Goal: Check status: Check status

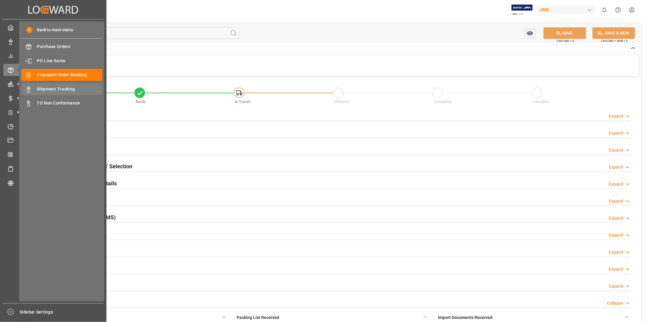
click at [53, 90] on span "Shipment Tracking" at bounding box center [69, 89] width 65 height 6
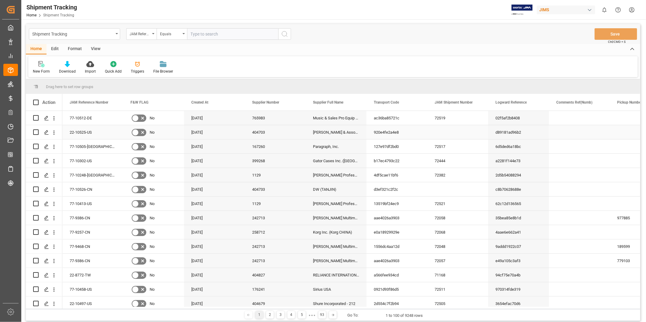
click at [423, 131] on div "920e4fe2a4e8" at bounding box center [396, 132] width 61 height 14
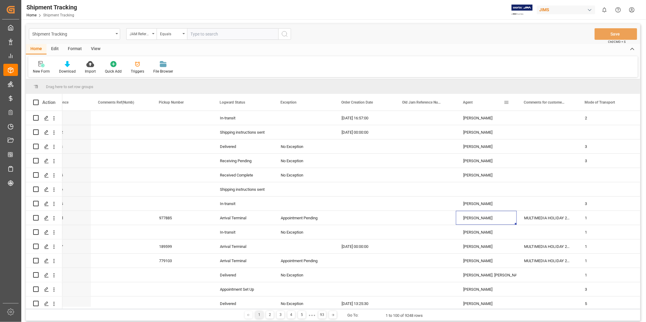
click at [507, 100] on span at bounding box center [505, 102] width 5 height 5
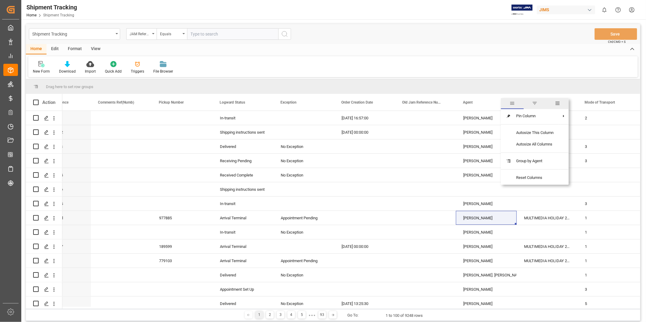
click at [535, 104] on span "filter" at bounding box center [534, 103] width 5 height 5
click at [521, 132] on input "Filter Value" at bounding box center [534, 135] width 60 height 12
type input "[PERSON_NAME]"
click at [543, 154] on button "Apply" at bounding box center [541, 154] width 11 height 6
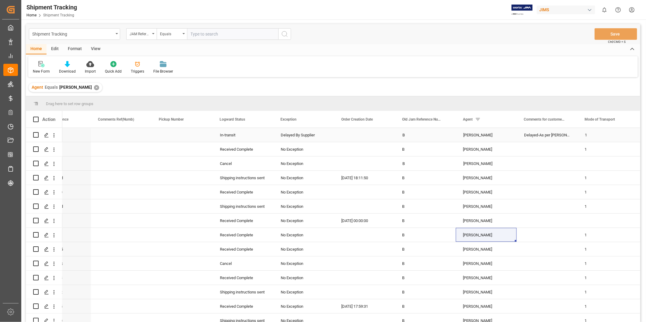
click at [481, 137] on div "[PERSON_NAME]" at bounding box center [486, 135] width 46 height 14
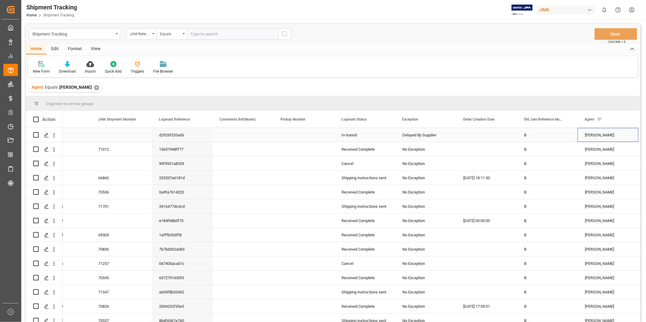
scroll to position [0, 336]
click at [384, 121] on span at bounding box center [384, 119] width 5 height 5
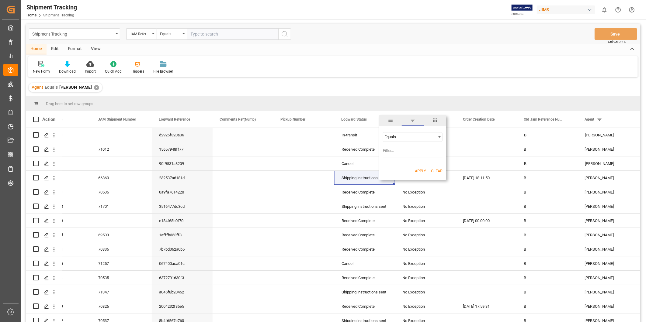
click at [409, 149] on input "Filter Value" at bounding box center [413, 152] width 60 height 12
type input "Shipping instructions sent"
click at [420, 172] on button "Apply" at bounding box center [420, 171] width 11 height 6
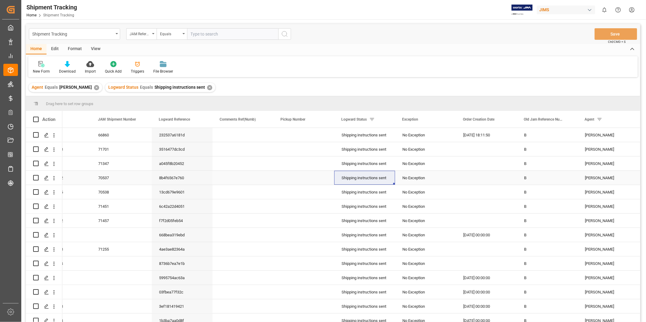
scroll to position [148, 0]
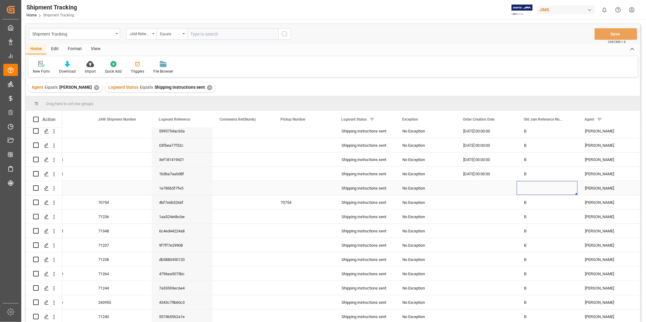
click at [528, 190] on div "Press SPACE to select this row." at bounding box center [547, 188] width 61 height 14
click at [528, 190] on input "Press SPACE to select this row." at bounding box center [546, 192] width 51 height 12
type input "B"
click at [537, 227] on div "B" at bounding box center [547, 231] width 61 height 14
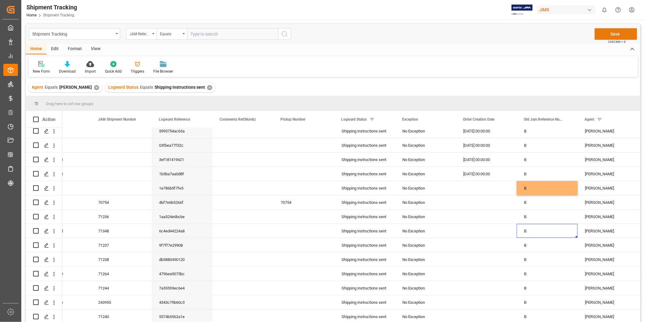
click at [623, 34] on button "Save" at bounding box center [615, 34] width 43 height 12
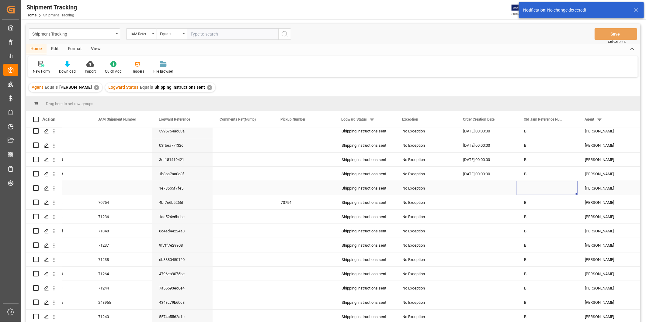
click at [531, 188] on div "Press SPACE to select this row." at bounding box center [547, 188] width 61 height 14
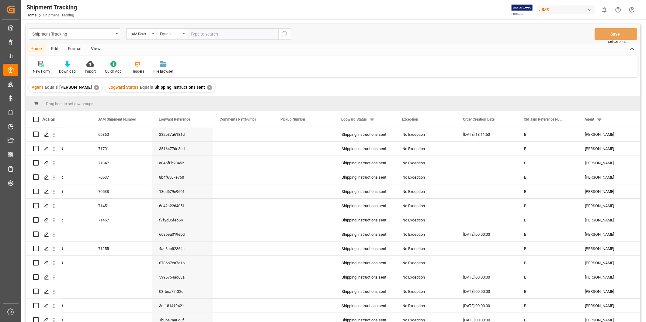
scroll to position [0, 0]
click at [96, 50] on div "View" at bounding box center [95, 49] width 19 height 10
click at [43, 68] on div "Default" at bounding box center [38, 67] width 21 height 13
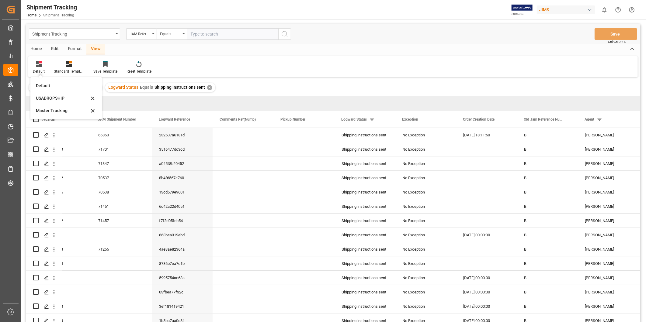
click at [47, 96] on div "USADROPSHIP" at bounding box center [62, 98] width 53 height 6
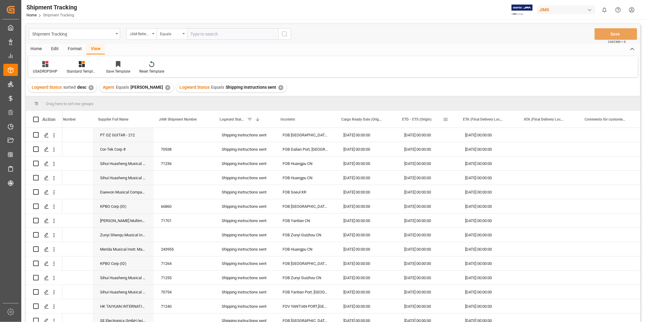
click at [447, 119] on span at bounding box center [445, 119] width 5 height 5
click at [476, 118] on span "filter" at bounding box center [473, 120] width 22 height 11
click at [444, 119] on span at bounding box center [445, 119] width 5 height 5
click at [497, 135] on div "Equals" at bounding box center [474, 137] width 60 height 10
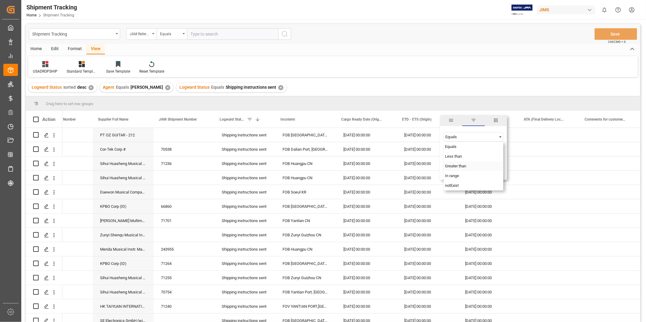
click at [473, 167] on div "Greater than" at bounding box center [474, 166] width 60 height 10
click at [499, 150] on input "date" at bounding box center [474, 152] width 60 height 12
type input "[DATE]"
click at [482, 171] on button "Apply" at bounding box center [481, 171] width 11 height 6
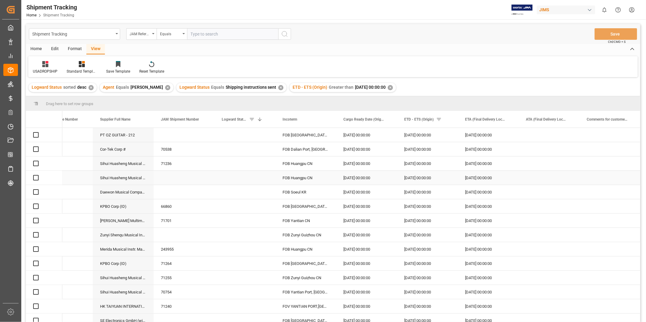
scroll to position [0, 30]
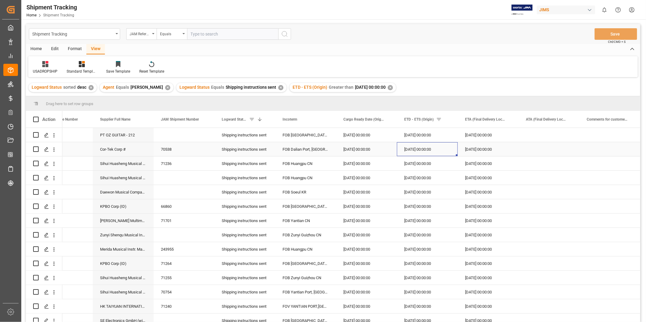
click at [435, 145] on div "[DATE] 00:00:00" at bounding box center [427, 149] width 61 height 14
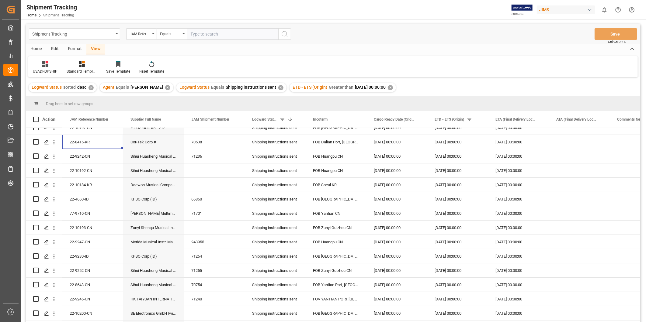
scroll to position [0, 0]
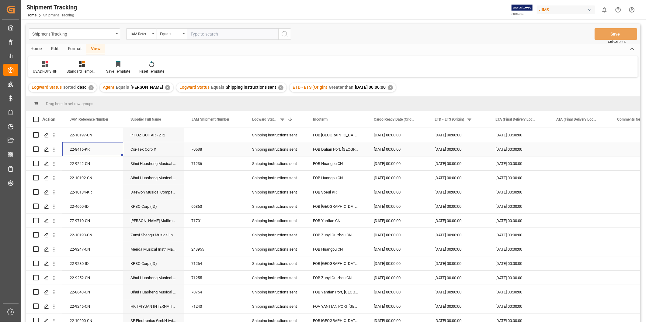
click at [387, 150] on div "[DATE] 00:00:00" at bounding box center [396, 149] width 61 height 14
click at [415, 118] on span at bounding box center [416, 119] width 5 height 5
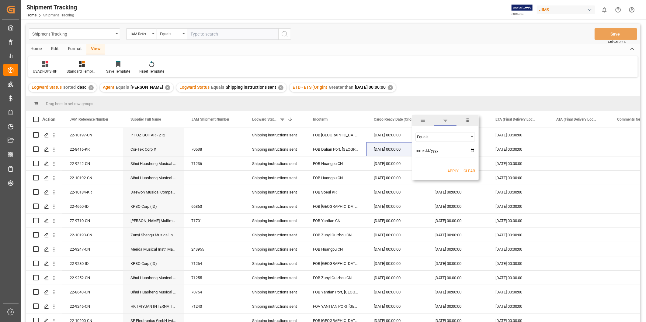
click at [439, 153] on input "date" at bounding box center [445, 152] width 60 height 12
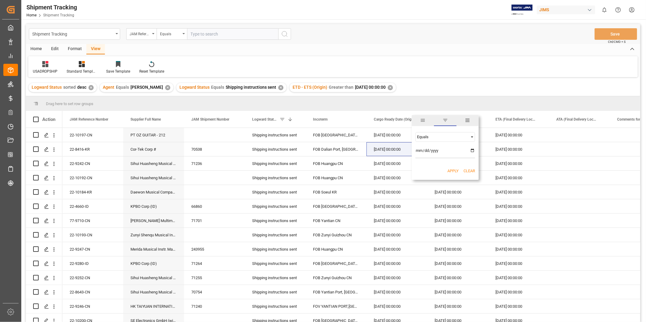
click at [433, 150] on input "date" at bounding box center [445, 152] width 60 height 12
click at [420, 148] on input "date" at bounding box center [445, 152] width 60 height 12
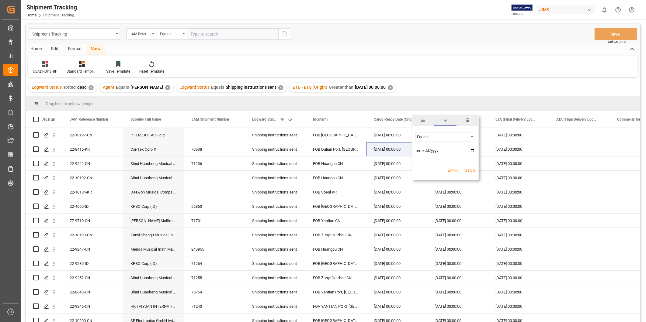
type input "202025-08-05"
type input "[DATE]"
click at [449, 175] on div "Apply Clear" at bounding box center [445, 171] width 67 height 16
click at [450, 170] on button "Apply" at bounding box center [452, 171] width 11 height 6
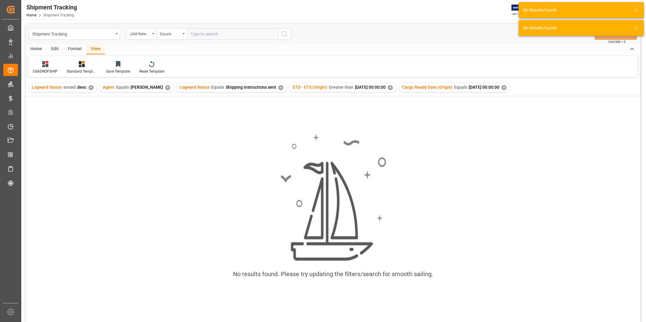
click at [506, 89] on div "Cargo Ready Date (Origin) Equals [DATE] 00:00:00 ✕" at bounding box center [454, 87] width 111 height 9
click at [506, 87] on div "✕" at bounding box center [503, 87] width 5 height 5
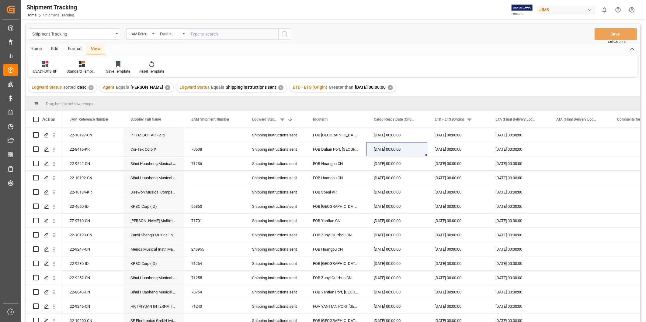
click at [388, 89] on div "✕" at bounding box center [390, 87] width 5 height 5
click at [395, 149] on div "[DATE] 00:00:00" at bounding box center [396, 149] width 61 height 14
click at [439, 145] on div "[DATE] 00:00:00" at bounding box center [457, 149] width 61 height 14
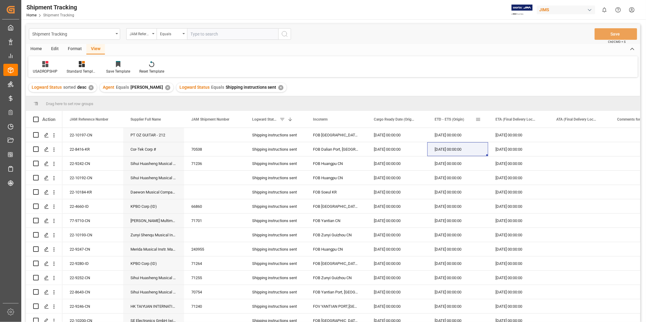
click at [478, 117] on span at bounding box center [477, 119] width 5 height 5
click at [498, 150] on input "date" at bounding box center [506, 152] width 60 height 12
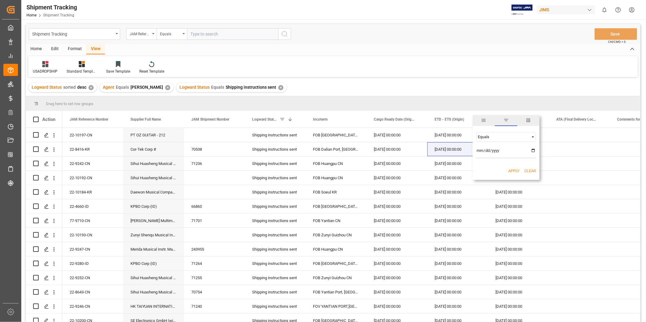
click at [499, 150] on input "date" at bounding box center [506, 152] width 60 height 12
click at [490, 150] on input "date" at bounding box center [506, 152] width 60 height 12
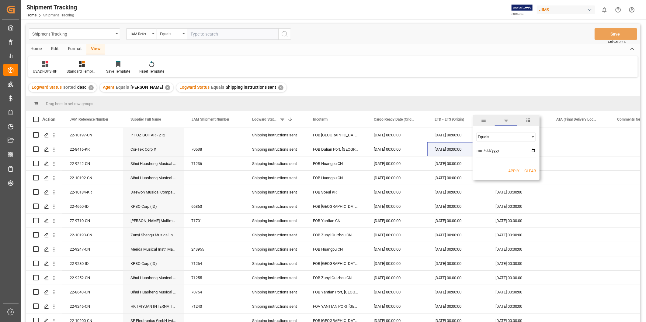
click at [486, 150] on input "date" at bounding box center [506, 152] width 60 height 12
drag, startPoint x: 503, startPoint y: 148, endPoint x: 466, endPoint y: 148, distance: 36.8
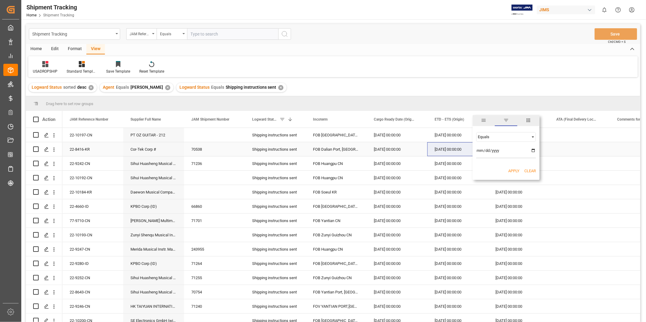
click at [466, 148] on div "Drag here to set row groups Drag here to set column labels Action JAM Reference…" at bounding box center [333, 211] width 614 height 230
click at [479, 151] on input "date" at bounding box center [506, 152] width 60 height 12
type input "[PHONE_NUMBER]"
type input "[DATE]"
click at [511, 168] on button "Apply" at bounding box center [513, 171] width 11 height 6
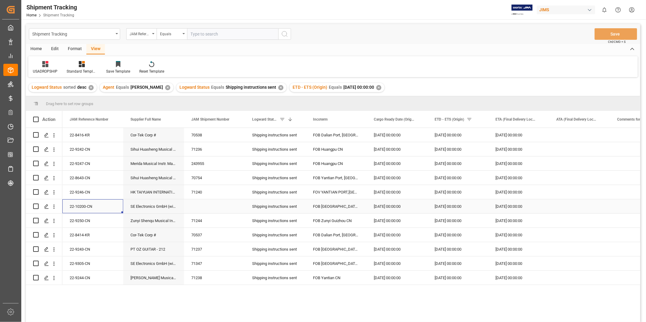
click at [92, 206] on div "22-10200-CN" at bounding box center [92, 206] width 61 height 14
click at [201, 207] on div "Press SPACE to select this row." at bounding box center [214, 206] width 61 height 14
click at [201, 207] on input "Press SPACE to select this row." at bounding box center [214, 210] width 51 height 12
type input "72522"
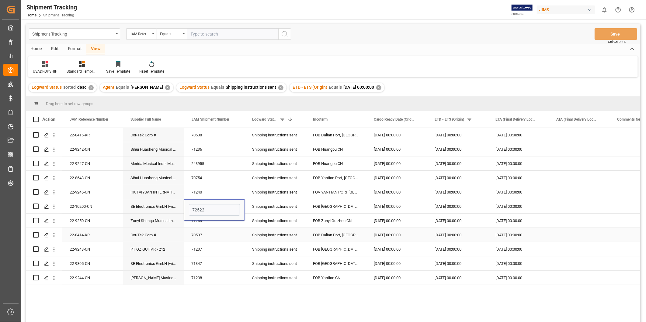
click at [214, 236] on div "70537" at bounding box center [214, 235] width 61 height 14
click at [613, 36] on button "Save" at bounding box center [615, 34] width 43 height 12
click at [69, 141] on div "22-8416-KR" at bounding box center [92, 135] width 61 height 14
click at [88, 152] on div "22-9242-CN" at bounding box center [92, 149] width 61 height 14
click at [201, 150] on div "71236" at bounding box center [214, 149] width 61 height 14
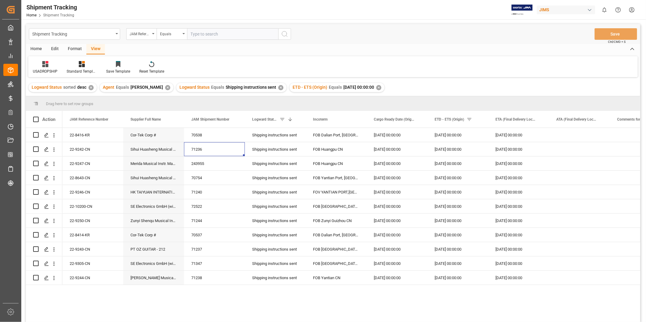
click at [307, 12] on div "Shipment Tracking Home Shipment Tracking [PERSON_NAME] 0 Notifications Only sho…" at bounding box center [331, 9] width 629 height 19
click at [584, 149] on div "Press SPACE to select this row." at bounding box center [579, 149] width 61 height 14
click at [619, 150] on div "Press SPACE to select this row." at bounding box center [640, 149] width 61 height 14
click at [619, 150] on input "Press SPACE to select this row." at bounding box center [639, 153] width 51 height 12
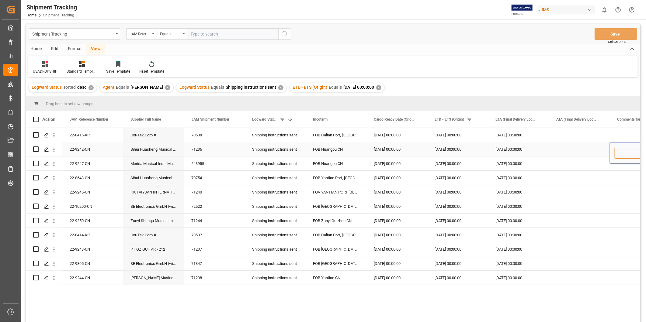
paste input "Delay in forwarder instructions."
type input "Delay in forwarder instructions."
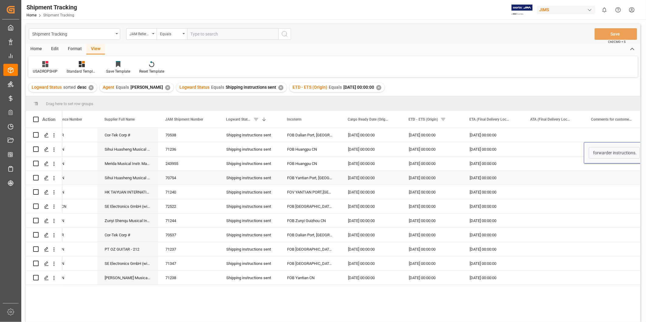
click at [624, 175] on div "Press SPACE to select this row." at bounding box center [614, 178] width 61 height 14
click at [578, 163] on div "Press SPACE to select this row." at bounding box center [553, 164] width 61 height 14
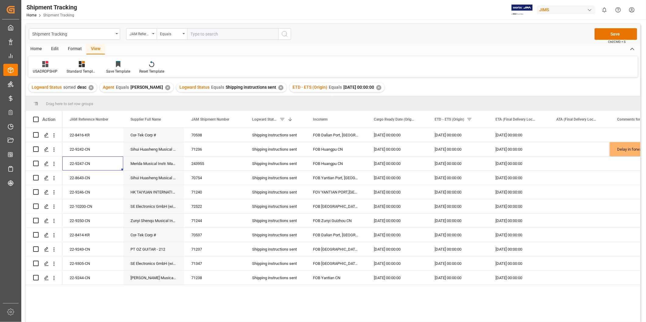
click at [609, 40] on span "Ctrl/CMD + S" at bounding box center [617, 42] width 18 height 5
click at [612, 31] on button "Save" at bounding box center [615, 34] width 43 height 12
click at [92, 182] on div "22-8643-CN" at bounding box center [92, 178] width 61 height 14
click at [93, 195] on div "22-9246-CN" at bounding box center [92, 192] width 61 height 14
click at [103, 190] on div "22-9246-CN" at bounding box center [92, 192] width 61 height 14
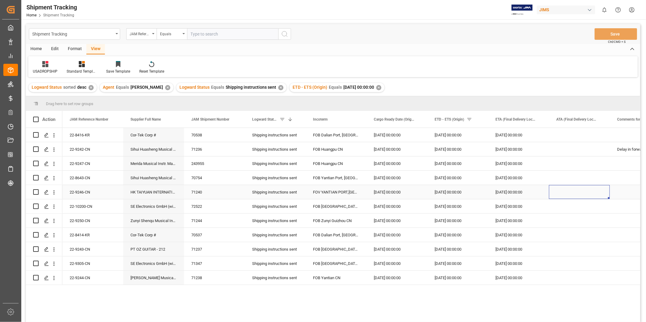
scroll to position [0, 30]
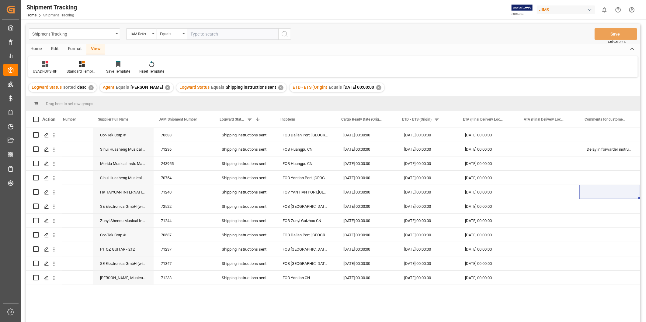
click at [403, 25] on div "Shipment Tracking JAM Reference Number Equals Save Ctrl/CMD + S" at bounding box center [333, 34] width 614 height 20
click at [599, 150] on div "Delay in forwarder instructions." at bounding box center [609, 149] width 61 height 14
click at [580, 195] on div "Press SPACE to select this row." at bounding box center [609, 192] width 61 height 14
click at [603, 38] on button "Save" at bounding box center [615, 34] width 43 height 12
click at [585, 208] on div "Press SPACE to select this row." at bounding box center [609, 206] width 61 height 14
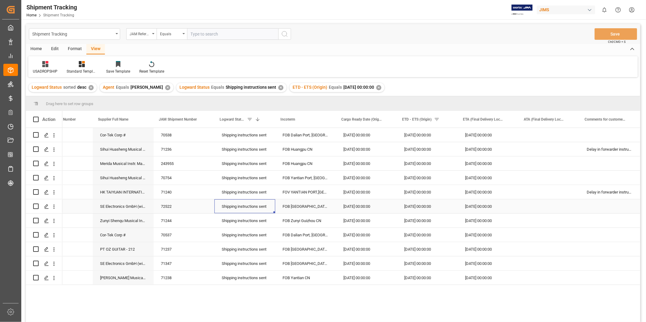
scroll to position [0, 0]
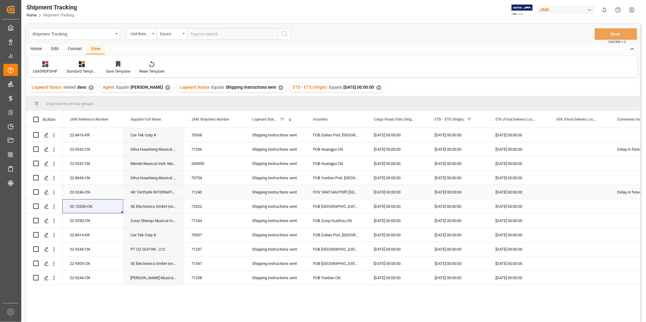
click at [625, 193] on div "Delay in forwarder instructions." at bounding box center [640, 192] width 61 height 14
click at [624, 202] on div "Press SPACE to select this row." at bounding box center [640, 206] width 61 height 14
click at [612, 32] on button "Save" at bounding box center [615, 34] width 43 height 12
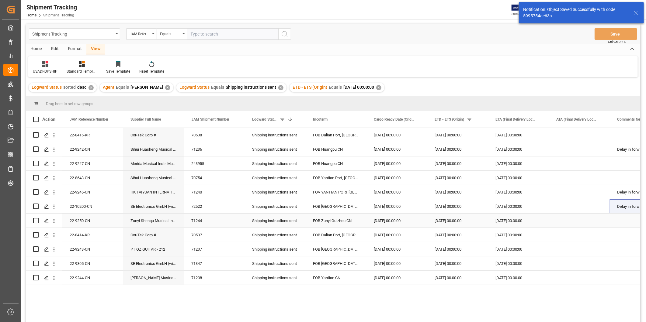
click at [92, 222] on div "22-9250-CN" at bounding box center [92, 221] width 61 height 14
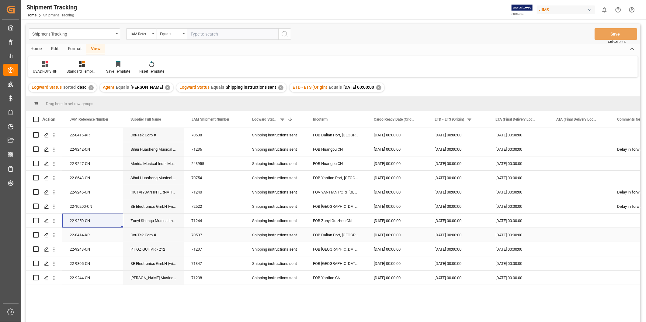
click at [81, 233] on div "22-8414-KR" at bounding box center [92, 235] width 61 height 14
click at [636, 208] on div "Delay in forwarder instructions." at bounding box center [640, 206] width 61 height 14
click at [634, 233] on div "Press SPACE to select this row." at bounding box center [640, 235] width 61 height 14
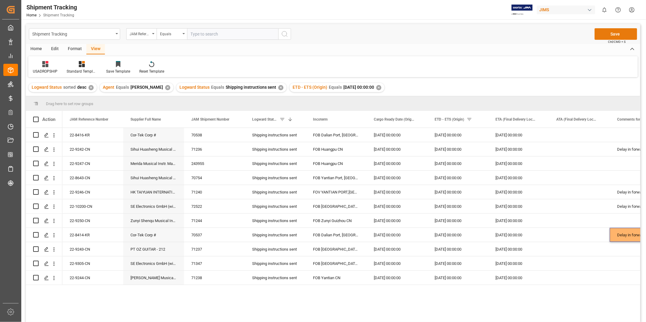
click at [612, 33] on button "Save" at bounding box center [615, 34] width 43 height 12
click at [90, 249] on div "22-9243-CN" at bounding box center [92, 249] width 61 height 14
click at [80, 266] on div "22-9305-CN" at bounding box center [92, 264] width 61 height 14
click at [623, 237] on div "Delay in forwarder instructions." at bounding box center [640, 235] width 61 height 14
click at [625, 262] on div "Press SPACE to select this row." at bounding box center [640, 264] width 61 height 14
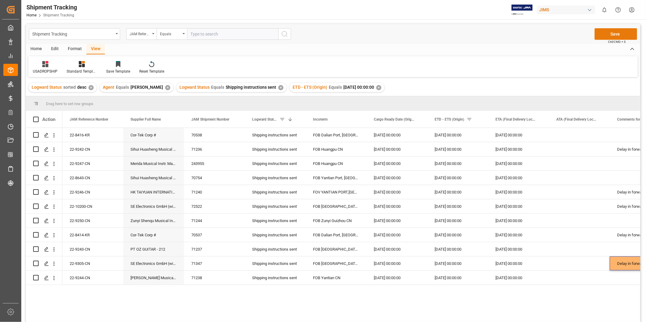
click at [605, 32] on button "Save" at bounding box center [615, 34] width 43 height 12
click at [99, 279] on div "22-9244-CN" at bounding box center [92, 278] width 61 height 14
click at [377, 86] on div "✕" at bounding box center [378, 87] width 5 height 5
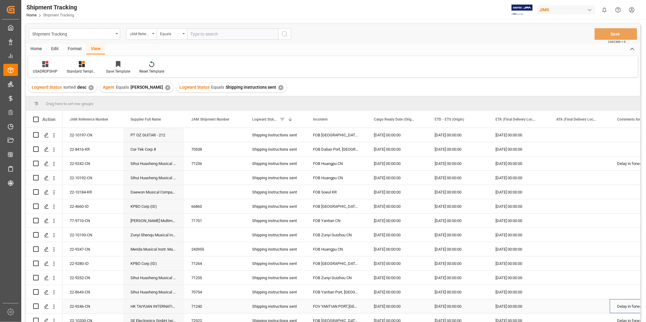
click at [633, 307] on div "Delay in forwarder instructions." at bounding box center [640, 306] width 61 height 14
click at [568, 171] on div "Press SPACE to select this row." at bounding box center [579, 178] width 61 height 14
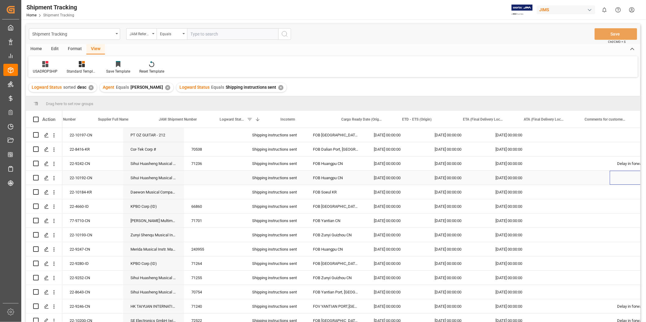
scroll to position [0, 32]
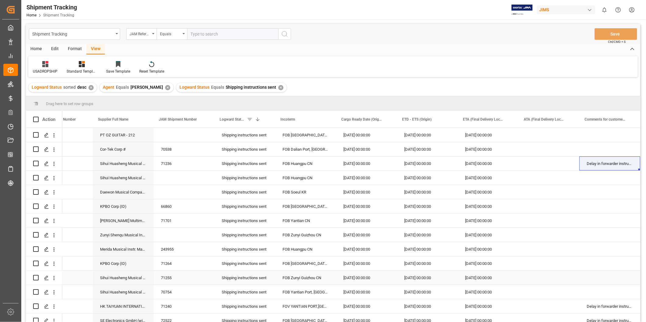
click at [565, 271] on div "Press SPACE to select this row." at bounding box center [548, 278] width 61 height 14
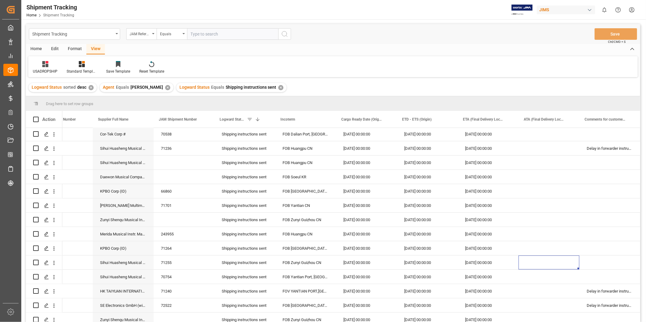
scroll to position [0, 0]
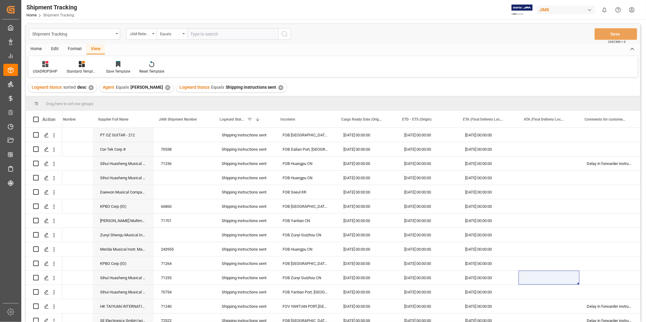
click at [461, 30] on div "Shipment Tracking JAM Reference Number Equals Save Ctrl/CMD + S" at bounding box center [333, 34] width 614 height 20
click at [593, 160] on div "Delay in forwarder instructions." at bounding box center [609, 164] width 61 height 14
click at [594, 161] on div "Delay in forwarder instructions." at bounding box center [609, 164] width 61 height 14
click at [594, 161] on div "Delay in forwarder instructions." at bounding box center [609, 167] width 51 height 12
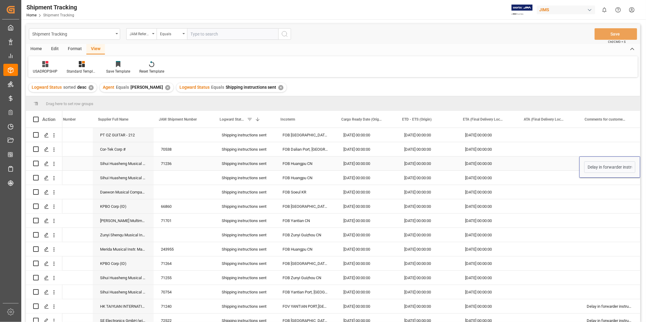
click at [594, 161] on div "Delay in forwarder instructions." at bounding box center [609, 167] width 51 height 12
click at [595, 163] on input "Delay in forwarder instructions." at bounding box center [609, 167] width 51 height 12
paste input "Forwarder Instructions-Delayed"
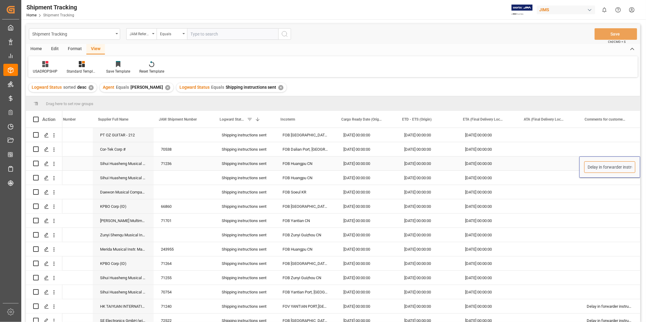
type input "Forwarder Instructions-Delayed"
click at [599, 189] on div "Press SPACE to select this row." at bounding box center [609, 192] width 61 height 14
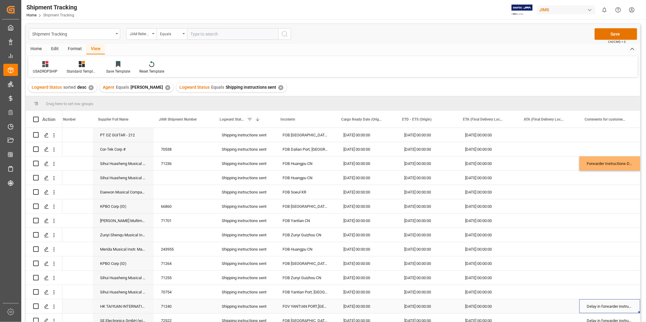
click at [592, 303] on div "Delay in forwarder instructions." at bounding box center [609, 306] width 61 height 14
click at [592, 303] on div "Delay in forwarder instructions." at bounding box center [609, 309] width 61 height 21
click at [592, 309] on input "Delay in forwarder instructions." at bounding box center [609, 310] width 51 height 12
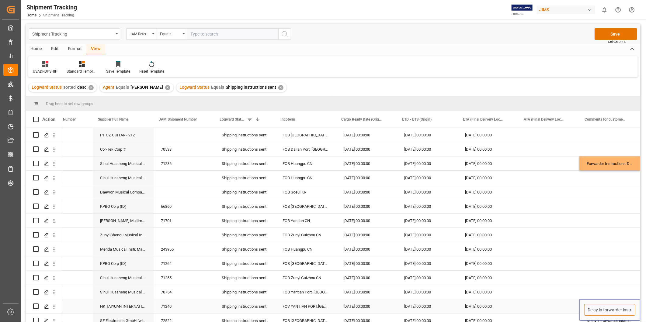
click at [592, 309] on input "Delay in forwarder instructions." at bounding box center [609, 310] width 51 height 12
paste input "Forwarder Instructions-Delayed"
type input "Forwarder Instructions-Delayed"
click at [590, 284] on div "Press SPACE to select this row." at bounding box center [609, 278] width 61 height 14
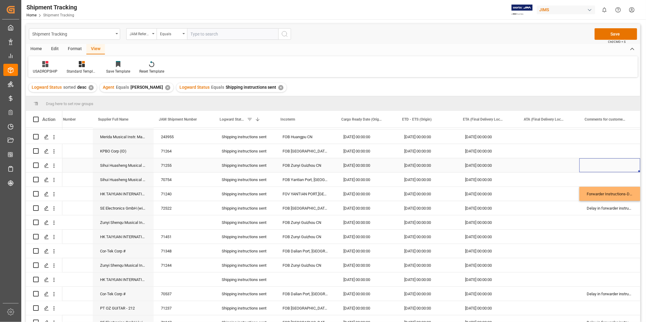
scroll to position [148, 0]
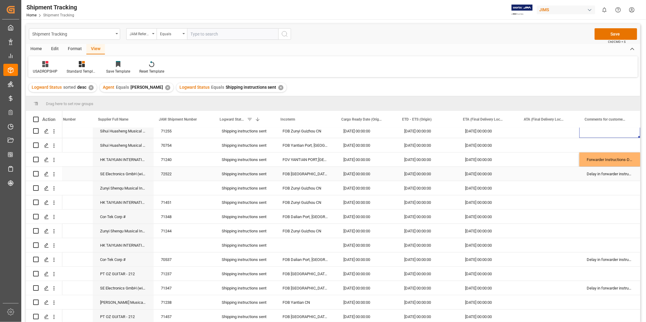
click at [610, 174] on div "Delay in forwarder instructions." at bounding box center [609, 174] width 61 height 14
click at [610, 174] on input "Delay in forwarder instructions." at bounding box center [609, 178] width 51 height 12
type input "Forwarder Instructions-Delayed"
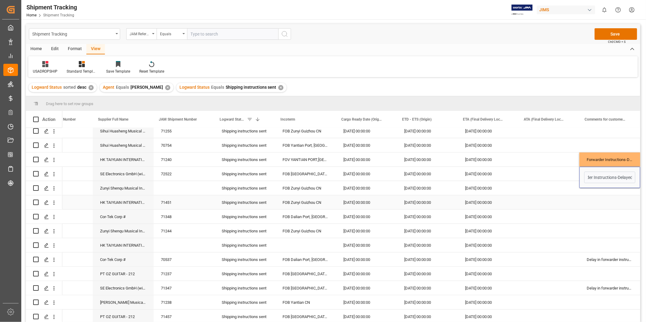
click at [607, 198] on div "Press SPACE to select this row." at bounding box center [609, 202] width 61 height 14
click at [596, 259] on div "Delay in forwarder instructions." at bounding box center [609, 260] width 61 height 14
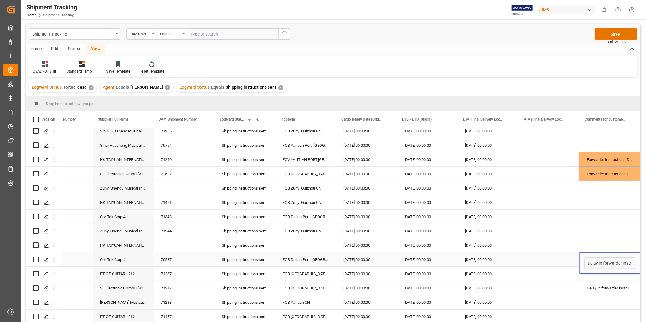
click at [596, 259] on input "Delay in forwarder instructions." at bounding box center [609, 264] width 51 height 12
type input "Forwarder Instructions-Delayed"
click at [596, 277] on div "Press SPACE to select this row." at bounding box center [609, 274] width 61 height 14
click at [597, 285] on div "Delay in forwarder instructions." at bounding box center [609, 288] width 61 height 14
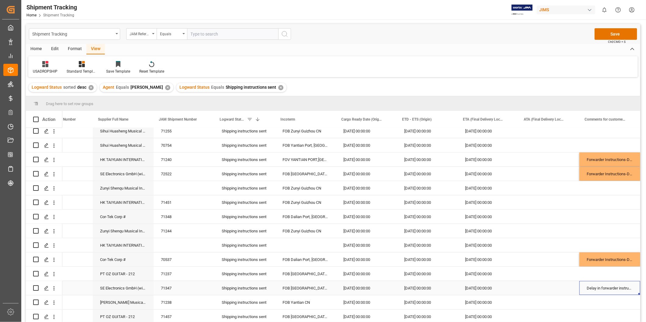
click at [597, 285] on div "Delay in forwarder instructions." at bounding box center [609, 288] width 61 height 14
click at [597, 286] on input "Delay in forwarder instructions." at bounding box center [609, 292] width 51 height 12
type input "Forwarder Instructions-Delayed"
click at [554, 247] on div "Press SPACE to select this row." at bounding box center [548, 245] width 61 height 14
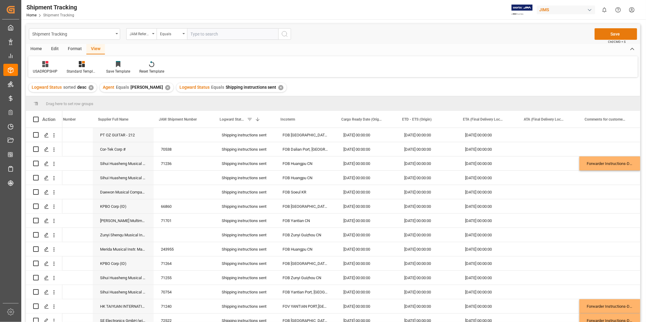
click at [614, 35] on button "Save" at bounding box center [615, 34] width 43 height 12
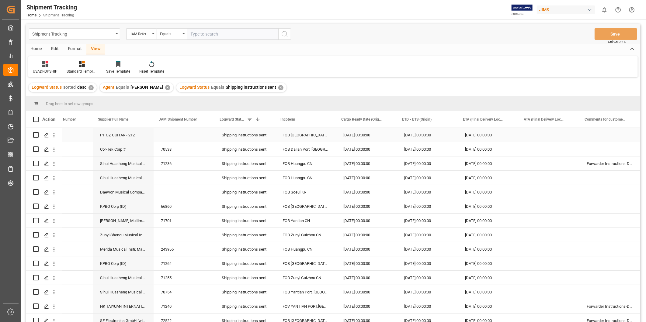
click at [196, 135] on div "Press SPACE to select this row." at bounding box center [184, 135] width 61 height 14
click at [204, 119] on span at bounding box center [201, 119] width 5 height 5
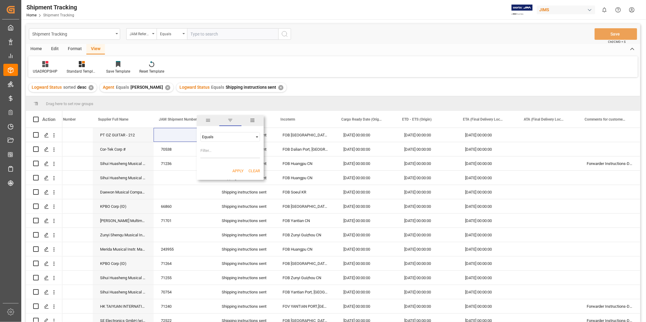
click at [224, 149] on input "Filter Value" at bounding box center [230, 152] width 60 height 12
click at [237, 172] on button "Apply" at bounding box center [237, 171] width 11 height 6
click at [222, 130] on div "Shipping instructions sent" at bounding box center [245, 135] width 46 height 14
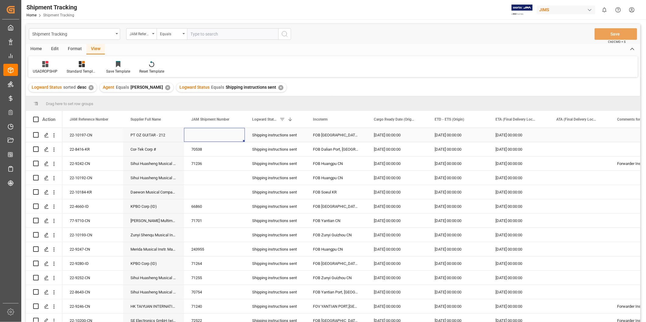
click at [213, 132] on div "Press SPACE to select this row." at bounding box center [214, 135] width 61 height 14
click at [210, 138] on input "Press SPACE to select this row." at bounding box center [214, 139] width 51 height 12
paste input "72524"
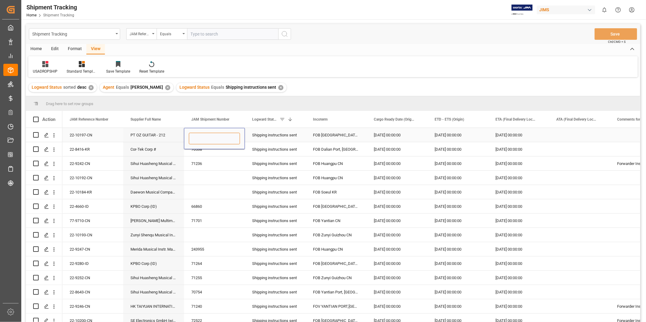
type input "72524"
click at [287, 135] on div "Shipping instructions sent" at bounding box center [275, 135] width 46 height 14
click at [619, 31] on button "Save" at bounding box center [615, 34] width 43 height 12
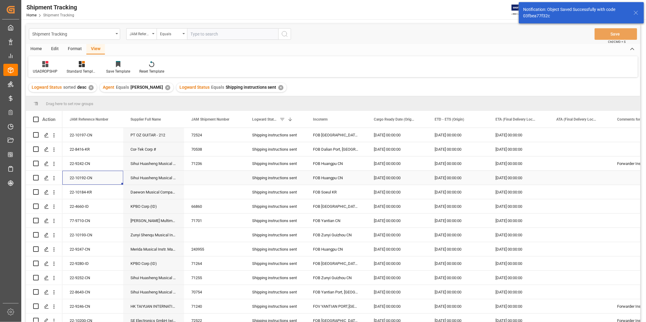
click at [89, 179] on div "22-10192-CN" at bounding box center [92, 178] width 61 height 14
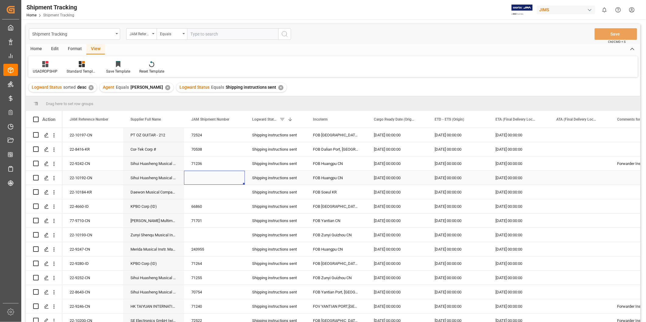
click at [202, 178] on div "Press SPACE to select this row." at bounding box center [214, 178] width 61 height 14
type input "72525"
click at [215, 205] on div "66860" at bounding box center [214, 206] width 61 height 14
click at [603, 35] on button "Save" at bounding box center [615, 34] width 43 height 12
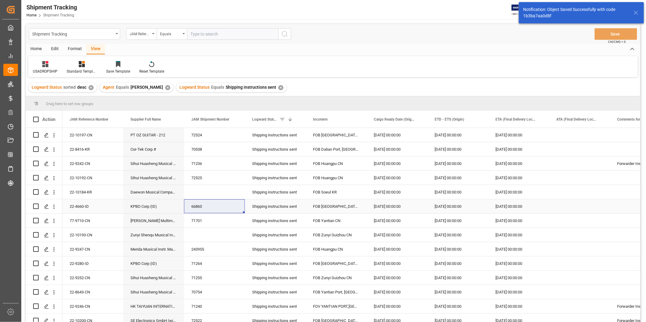
click at [95, 196] on div "22-10184-KR" at bounding box center [92, 192] width 61 height 14
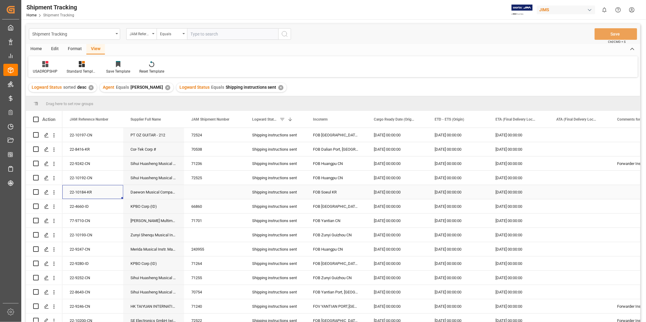
click at [198, 195] on div "Press SPACE to select this row." at bounding box center [214, 192] width 61 height 14
click at [198, 194] on div "Press SPACE to select this row." at bounding box center [214, 192] width 61 height 14
type input "241377"
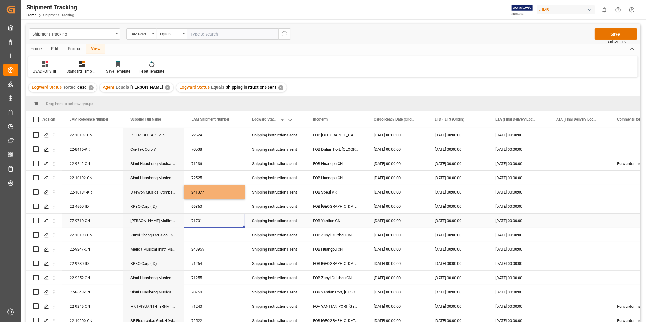
click at [209, 215] on div "71701" at bounding box center [214, 221] width 61 height 14
click at [107, 229] on div "22-10193-CN" at bounding box center [92, 235] width 61 height 14
click at [212, 233] on div "Press SPACE to select this row." at bounding box center [214, 235] width 61 height 14
click at [212, 233] on input "Press SPACE to select this row." at bounding box center [214, 239] width 51 height 12
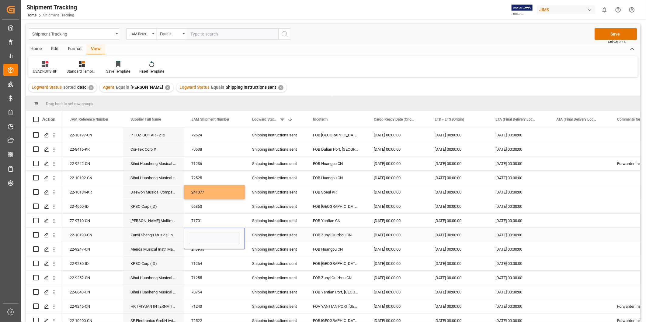
type input "72527"
click at [215, 255] on div "243955" at bounding box center [214, 249] width 61 height 14
click at [610, 32] on button "Save" at bounding box center [615, 34] width 43 height 12
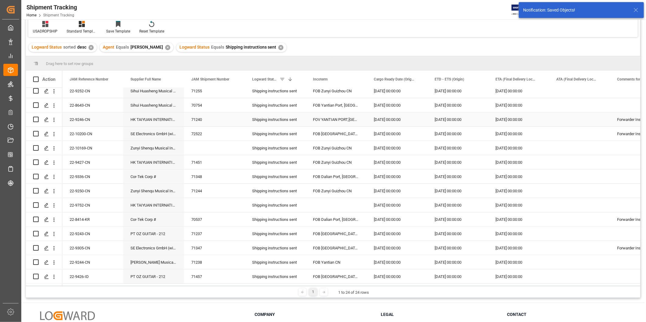
scroll to position [56, 0]
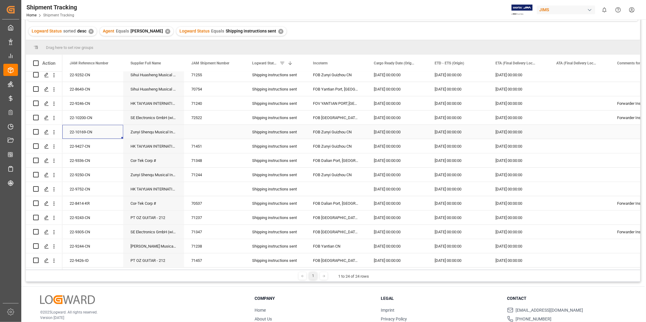
click at [104, 133] on div "22-10169-CN" at bounding box center [92, 132] width 61 height 14
click at [195, 131] on div "Press SPACE to select this row." at bounding box center [214, 132] width 61 height 14
click at [195, 130] on div "Press SPACE to select this row." at bounding box center [214, 132] width 61 height 14
click at [195, 130] on input "Press SPACE to select this row." at bounding box center [214, 136] width 51 height 12
type input "72528"
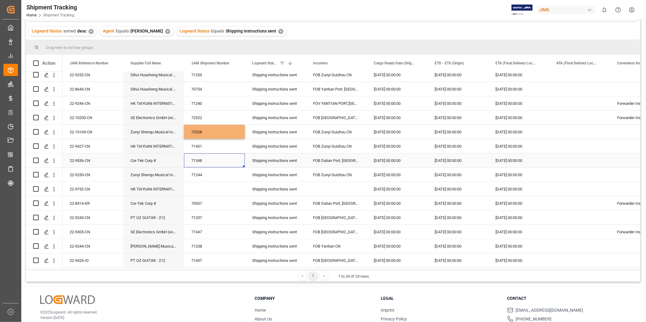
click at [215, 161] on div "71348" at bounding box center [214, 161] width 61 height 14
click at [114, 185] on div "22-9752-CN" at bounding box center [92, 189] width 61 height 14
click at [208, 189] on div "Press SPACE to select this row." at bounding box center [214, 189] width 61 height 14
type input "72529"
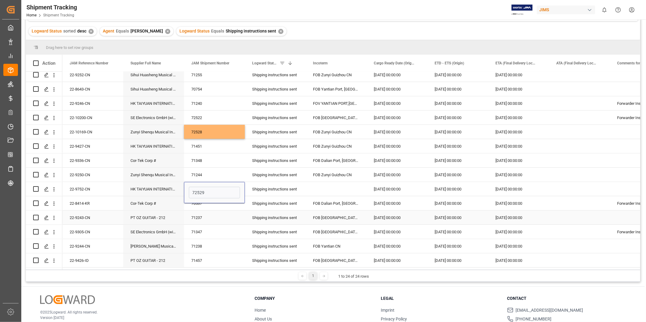
click at [216, 220] on div "71237" at bounding box center [214, 218] width 61 height 14
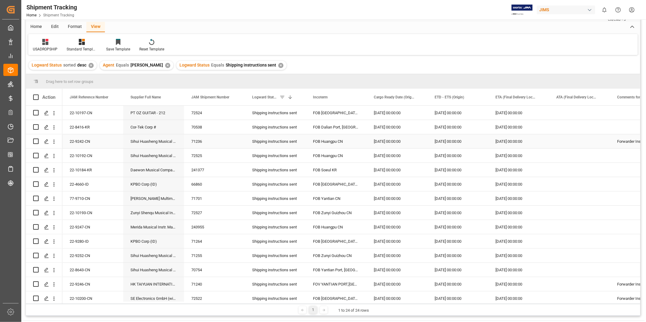
scroll to position [0, 0]
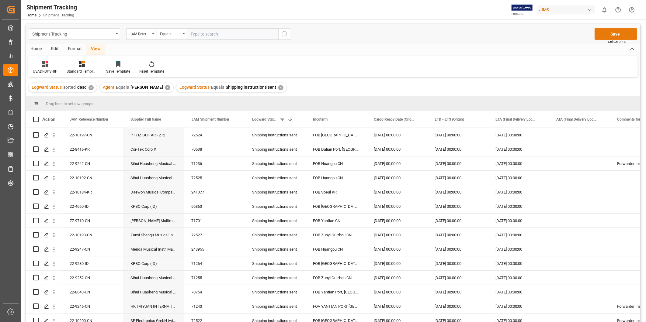
click at [612, 33] on button "Save" at bounding box center [615, 34] width 43 height 12
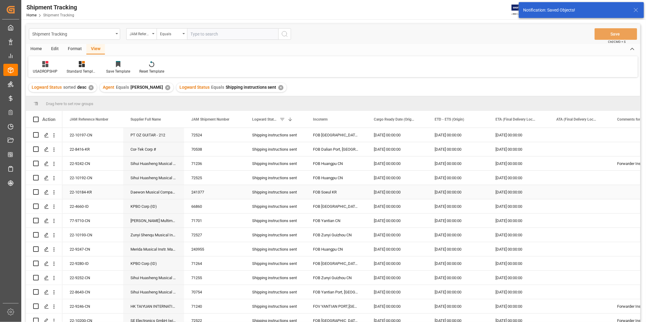
click at [63, 188] on div "22-10184-KR" at bounding box center [92, 192] width 61 height 14
click at [75, 191] on div "22-10184-KR" at bounding box center [92, 192] width 61 height 14
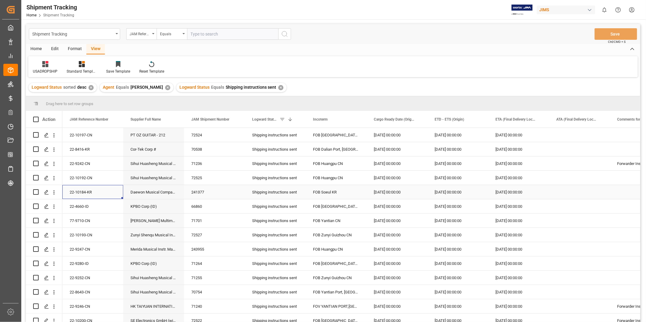
click at [203, 188] on div "241377" at bounding box center [214, 192] width 61 height 14
click at [202, 188] on div "241377" at bounding box center [214, 195] width 61 height 21
click at [205, 192] on input "241377" at bounding box center [214, 196] width 51 height 12
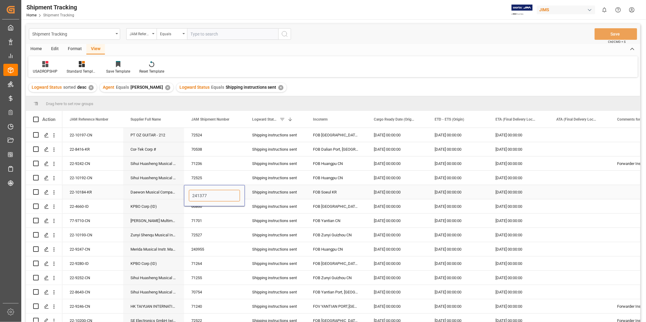
click at [205, 192] on input "241377" at bounding box center [214, 196] width 51 height 12
paste input "72526"
type input "72526"
click at [236, 215] on div "71701" at bounding box center [214, 221] width 61 height 14
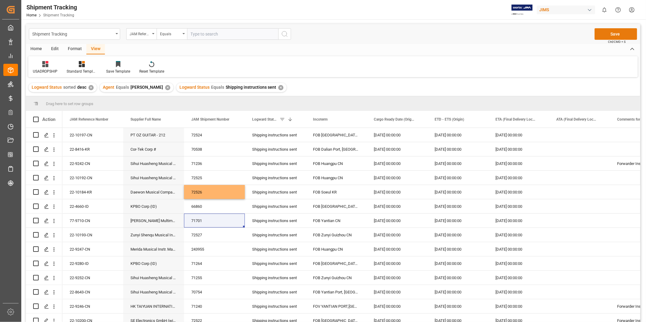
click at [600, 35] on button "Save" at bounding box center [615, 34] width 43 height 12
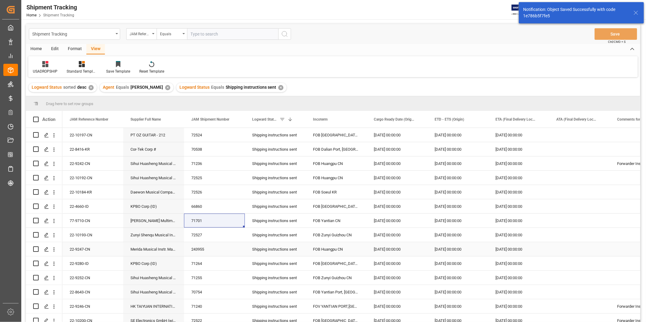
click at [89, 251] on div "22-9247-CN" at bounding box center [92, 249] width 61 height 14
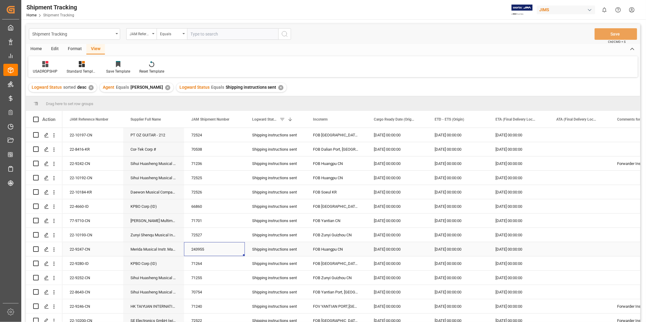
click at [224, 249] on div "243955" at bounding box center [214, 249] width 61 height 14
type input "72530"
click at [225, 270] on div "71264" at bounding box center [214, 264] width 61 height 14
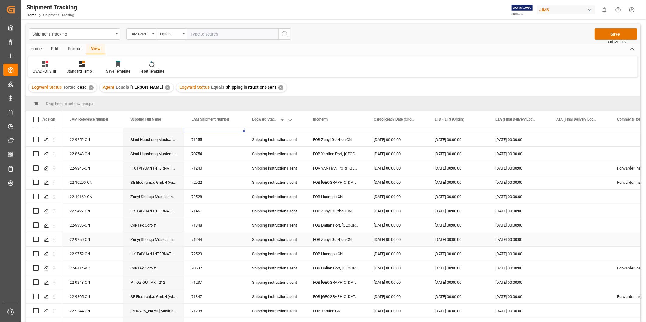
scroll to position [148, 0]
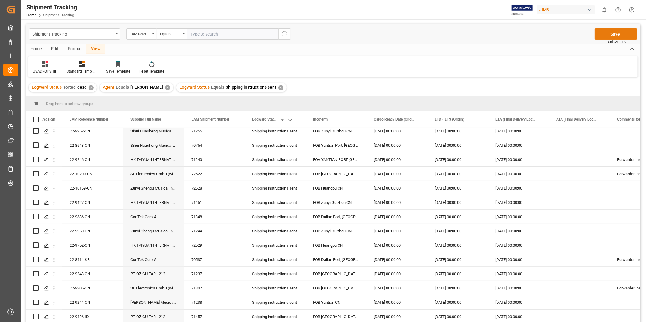
click at [604, 34] on button "Save" at bounding box center [615, 34] width 43 height 12
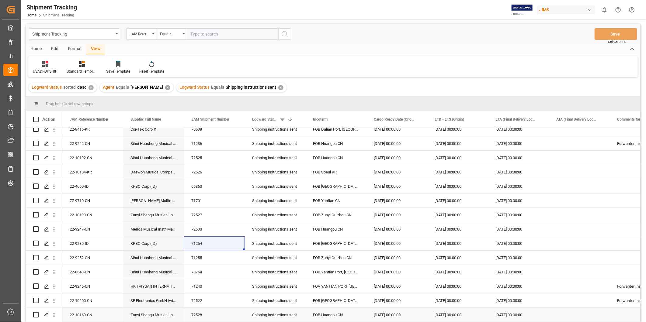
scroll to position [0, 0]
